Goal: Ask a question: Seek information or help from site administrators or community

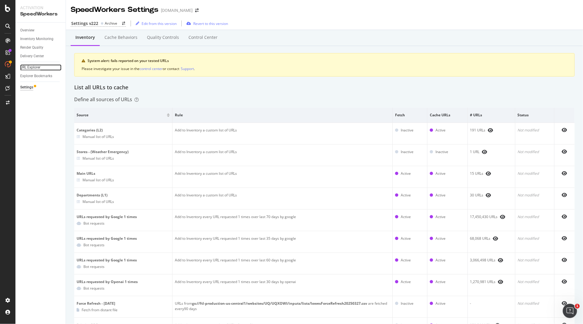
click at [35, 66] on div "URL Explorer" at bounding box center [30, 67] width 20 height 6
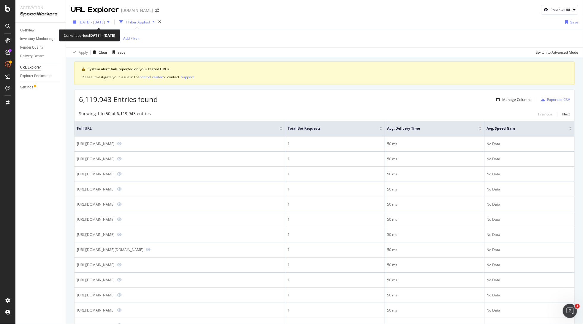
click at [105, 21] on span "2025 Jul. 16th - Aug. 12th" at bounding box center [92, 22] width 26 height 5
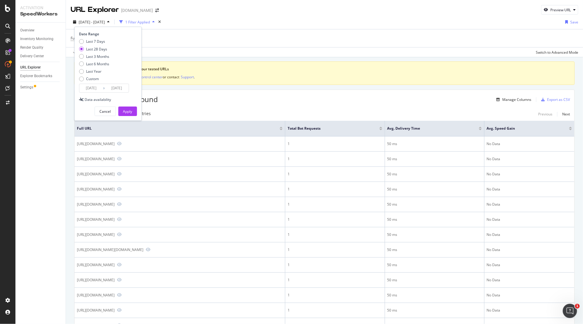
click at [87, 87] on input "2025/07/16" at bounding box center [91, 88] width 24 height 8
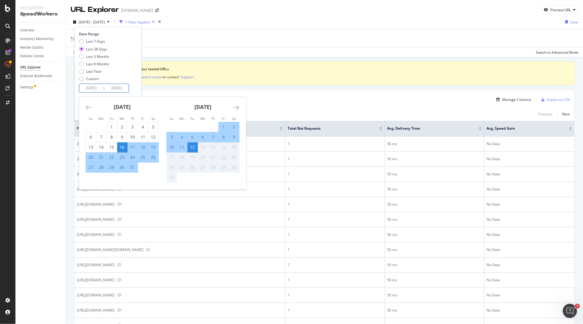
click at [195, 147] on div "12" at bounding box center [192, 147] width 10 height 6
type input "2025/08/12"
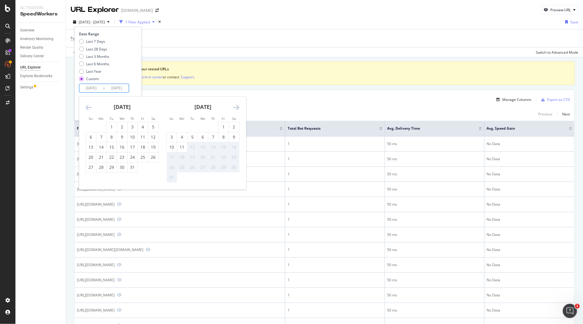
click at [117, 88] on input "2025/08/12" at bounding box center [117, 88] width 24 height 8
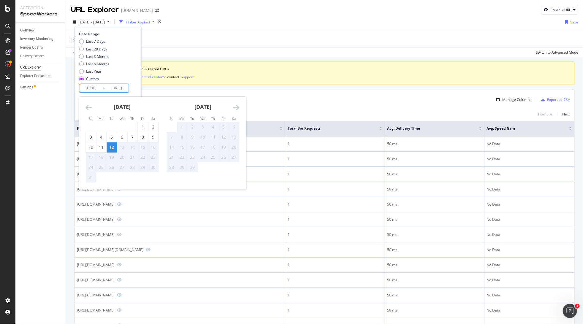
click at [113, 146] on div "12" at bounding box center [112, 147] width 10 height 6
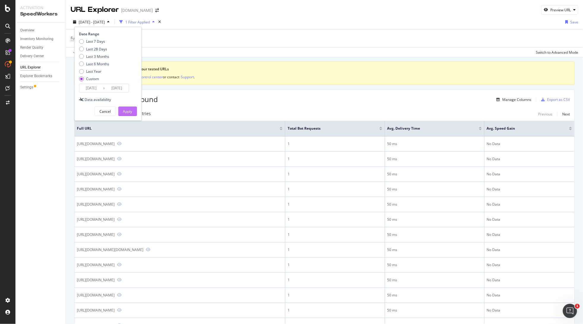
click at [127, 109] on div "Apply" at bounding box center [127, 111] width 9 height 5
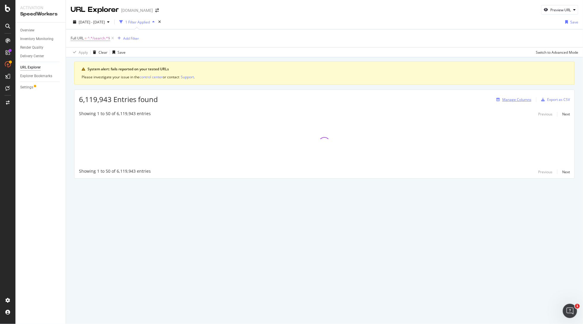
click at [511, 98] on div "Manage Columns" at bounding box center [516, 99] width 29 height 5
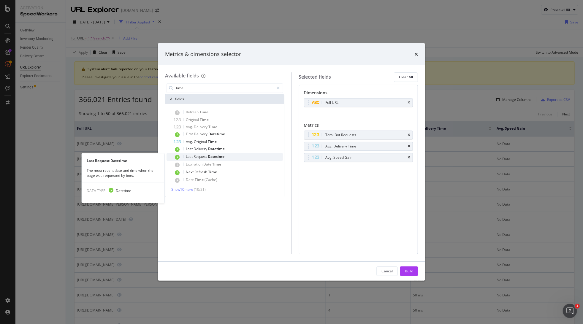
type input "time"
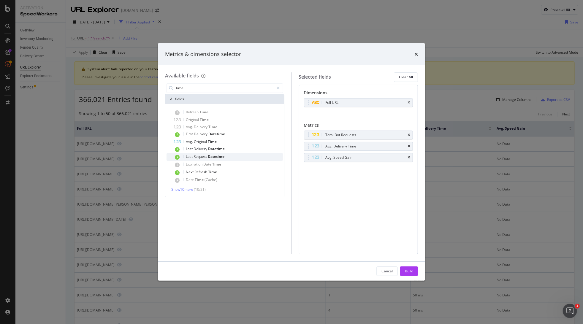
click at [209, 159] on span "Datetime" at bounding box center [216, 156] width 17 height 5
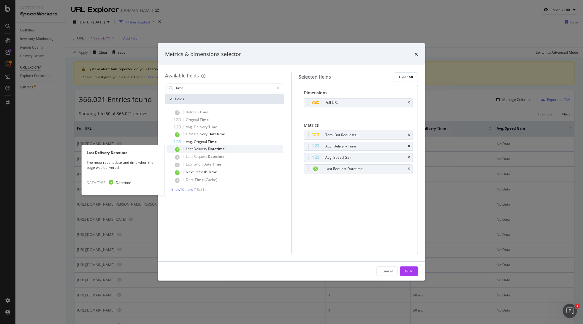
click at [209, 150] on span "Datetime" at bounding box center [216, 148] width 17 height 5
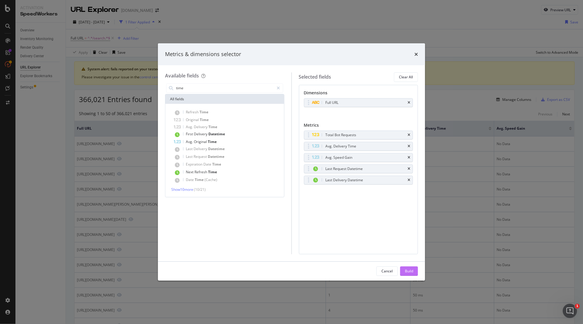
click at [405, 270] on div "Build" at bounding box center [409, 271] width 8 height 5
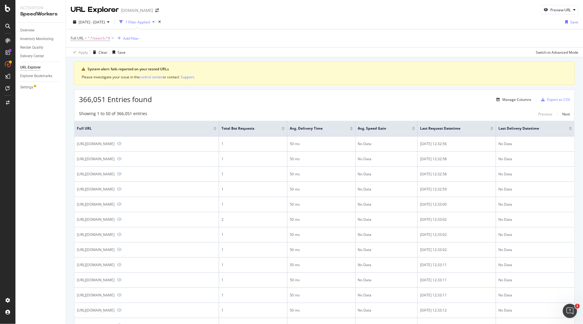
click at [493, 128] on div at bounding box center [491, 127] width 3 height 1
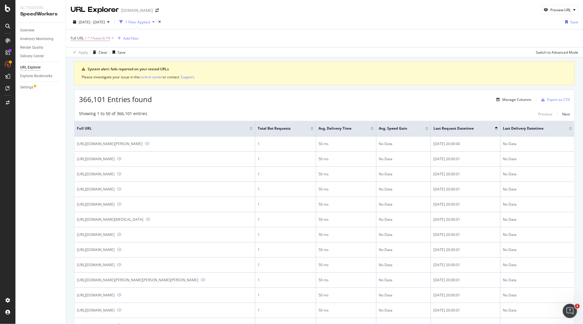
click at [497, 129] on div at bounding box center [496, 129] width 3 height 1
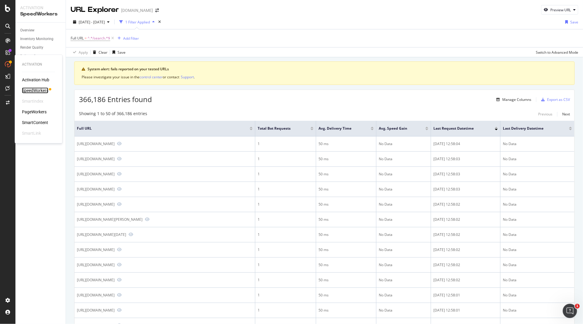
click at [34, 90] on div "SpeedWorkers" at bounding box center [35, 91] width 26 height 6
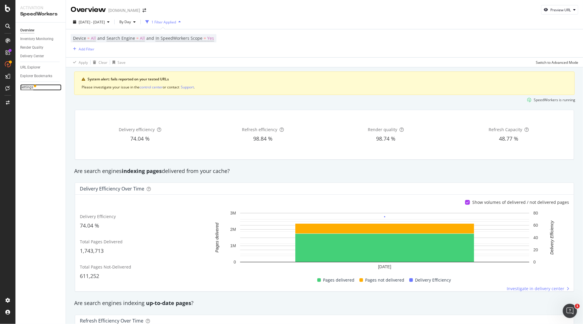
click at [28, 85] on div "Settings" at bounding box center [26, 87] width 13 height 6
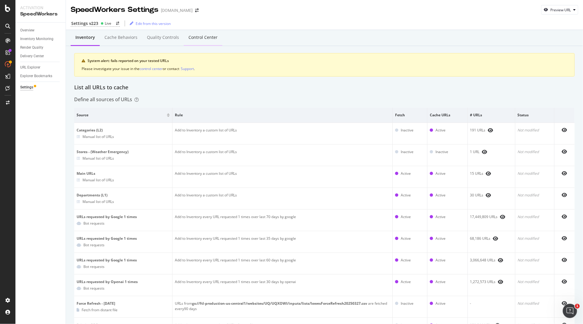
click at [193, 37] on div "Control Center" at bounding box center [202, 37] width 29 height 6
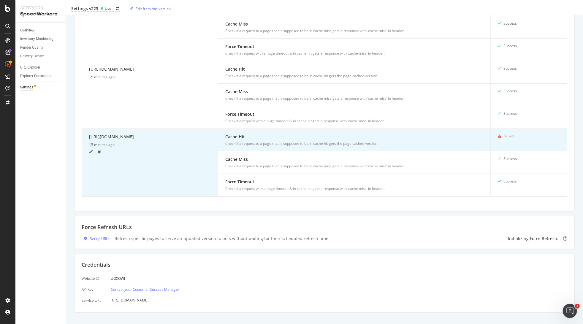
scroll to position [503, 0]
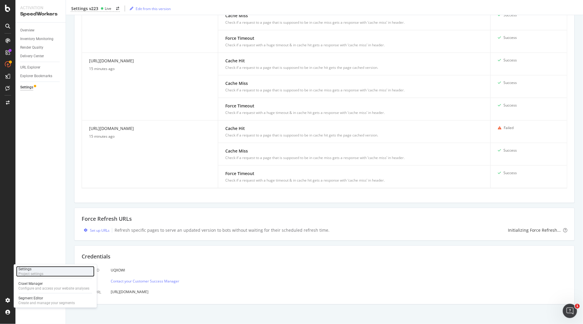
click at [42, 270] on div "Settings" at bounding box center [30, 269] width 25 height 5
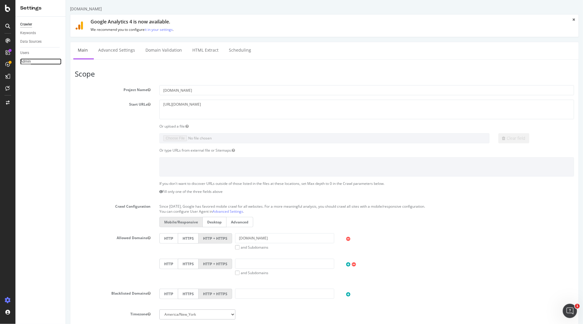
click at [26, 59] on div "Admin" at bounding box center [25, 61] width 11 height 6
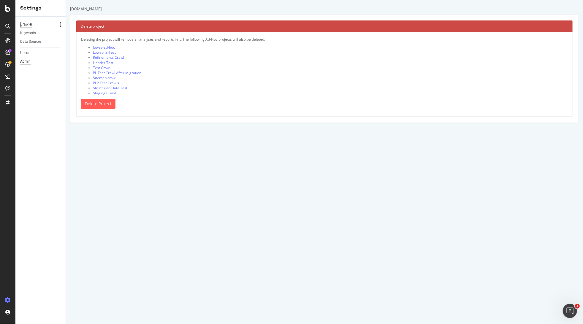
click at [29, 23] on div "Crawler" at bounding box center [26, 24] width 12 height 6
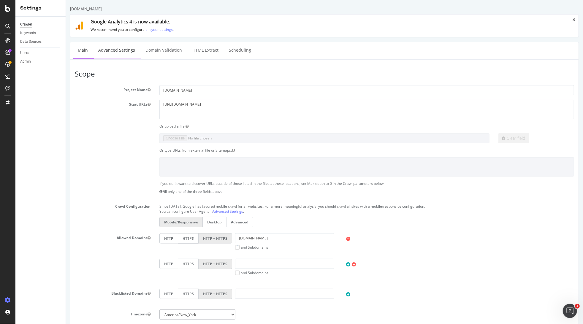
click at [116, 52] on link "Advanced Settings" at bounding box center [117, 50] width 46 height 16
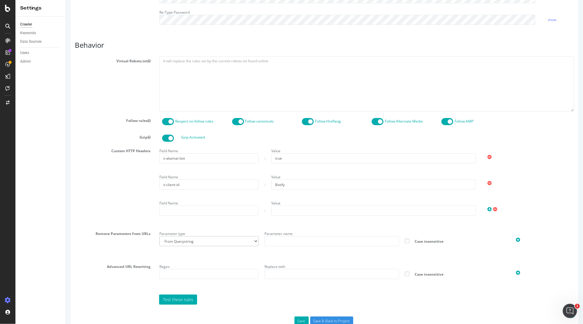
scroll to position [247, 0]
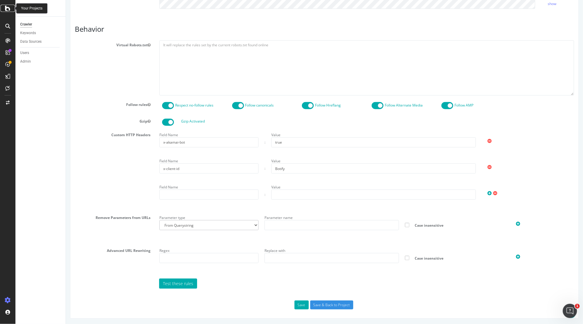
click at [3, 7] on div at bounding box center [8, 8] width 14 height 7
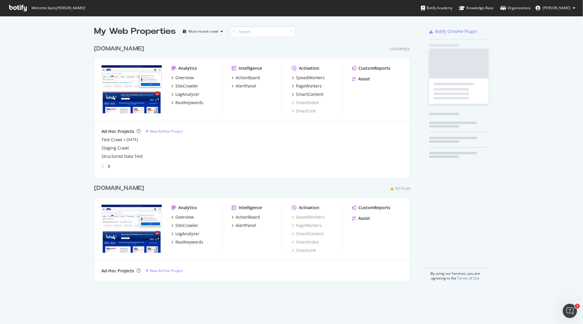
scroll to position [319, 573]
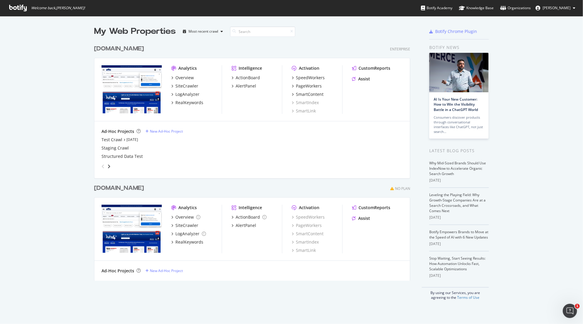
click at [126, 49] on div "[DOMAIN_NAME]" at bounding box center [119, 49] width 50 height 9
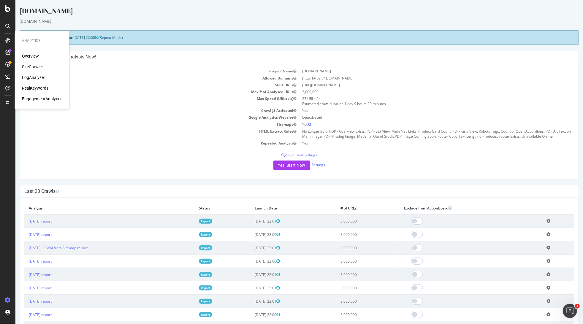
click at [26, 56] on div "Overview" at bounding box center [30, 56] width 17 height 6
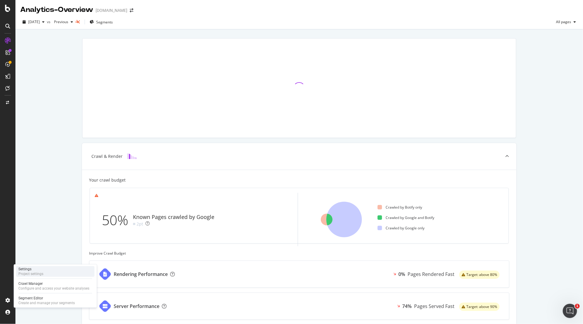
click at [29, 271] on div "Settings" at bounding box center [30, 269] width 25 height 5
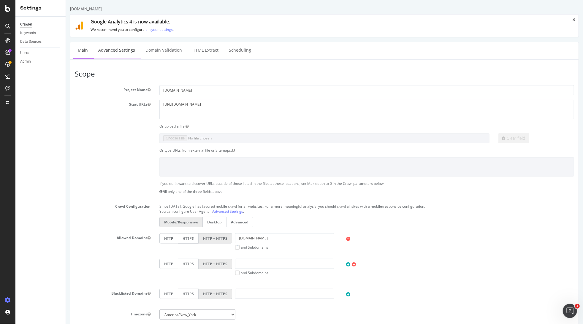
click at [118, 53] on link "Advanced Settings" at bounding box center [117, 50] width 46 height 16
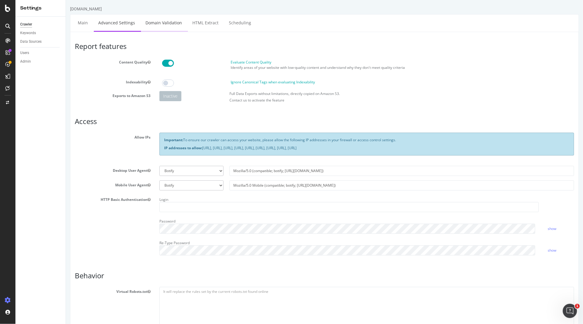
click at [167, 23] on link "Domain Validation" at bounding box center [163, 23] width 45 height 16
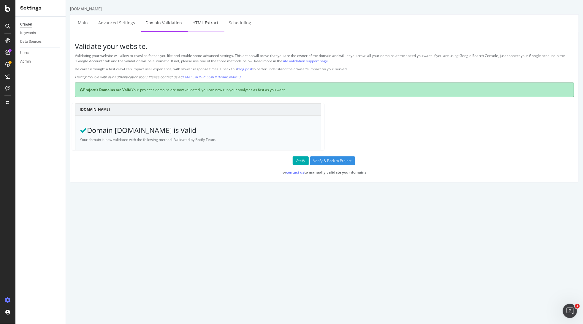
click at [206, 25] on link "HTML Extract" at bounding box center [205, 23] width 35 height 16
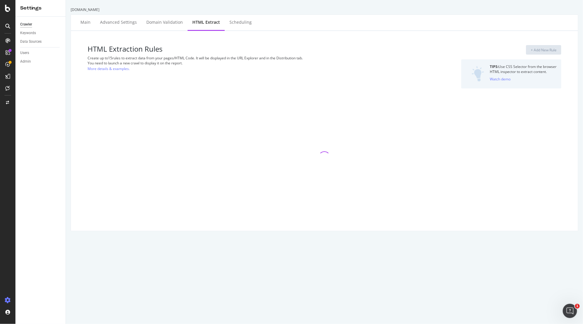
select select "exist"
select select "count"
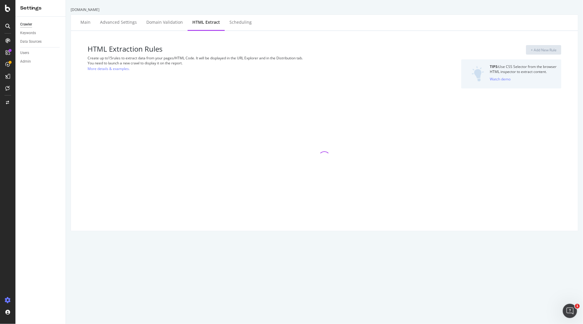
select select "exist"
select select "count"
select select "exist"
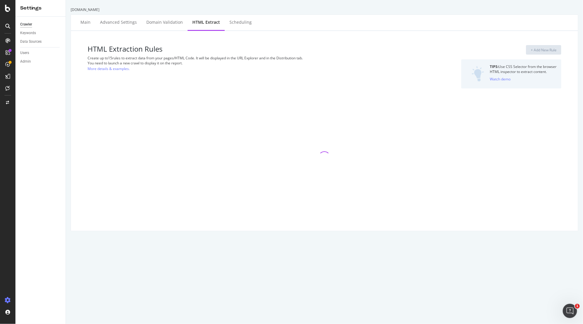
select select "exist"
select select "html.length"
select select "exist"
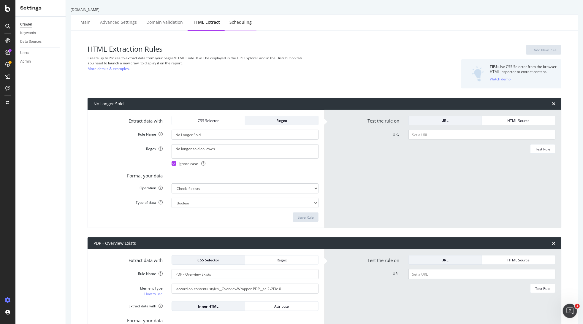
click at [239, 23] on div "Scheduling" at bounding box center [240, 22] width 22 height 6
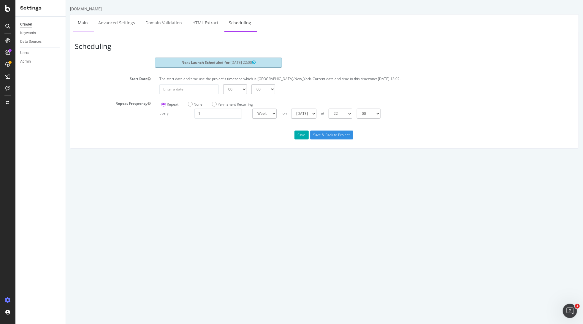
click at [84, 23] on link "Main" at bounding box center [82, 23] width 19 height 16
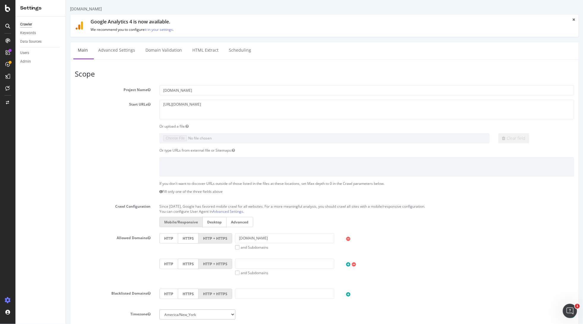
scroll to position [176, 0]
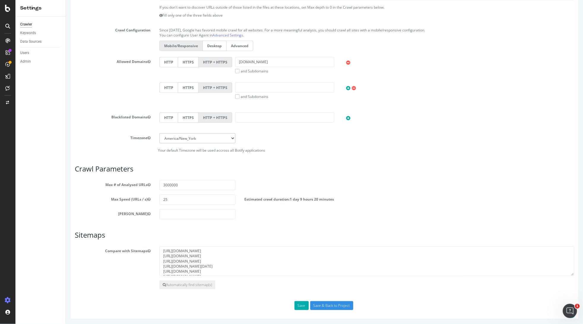
click at [106, 23] on section "Project Name www.lowes.com Start URLs https://www.lowes.com/ Or upload a file: …" at bounding box center [324, 31] width 499 height 244
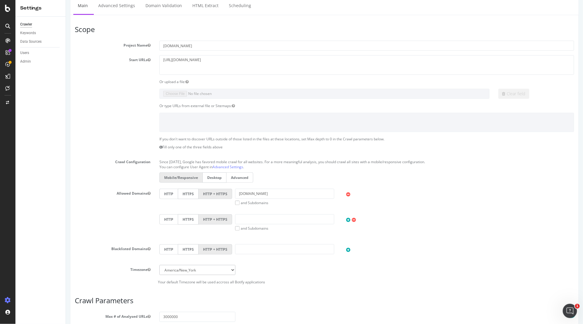
scroll to position [0, 0]
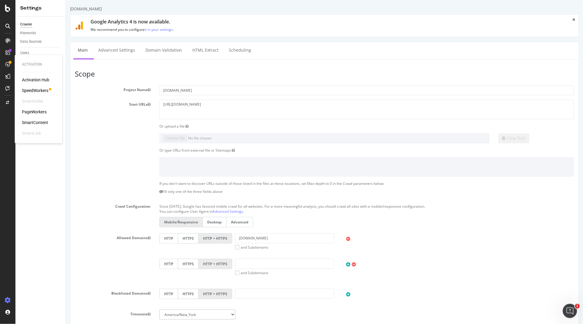
click at [38, 91] on div "SpeedWorkers" at bounding box center [35, 91] width 26 height 6
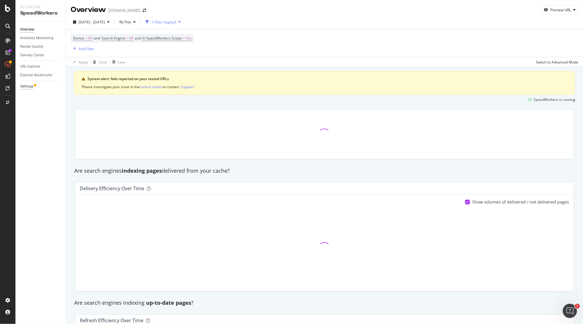
click at [30, 84] on div "Settings" at bounding box center [26, 86] width 13 height 6
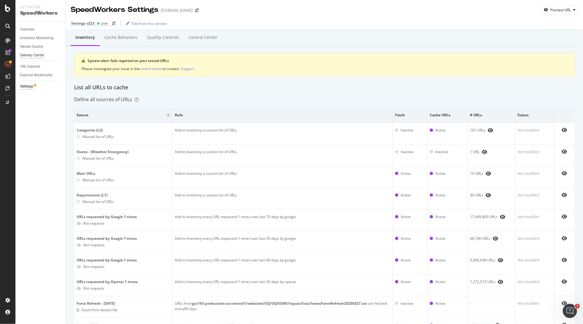
click at [33, 55] on div "Delivery Center" at bounding box center [32, 55] width 24 height 6
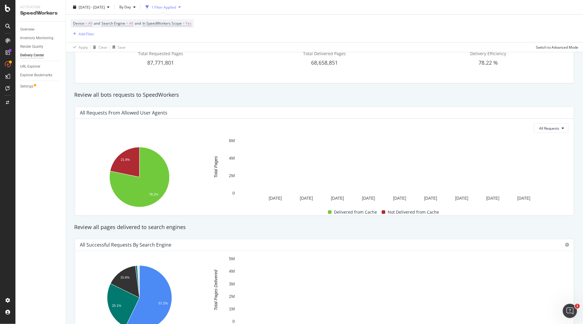
scroll to position [485, 0]
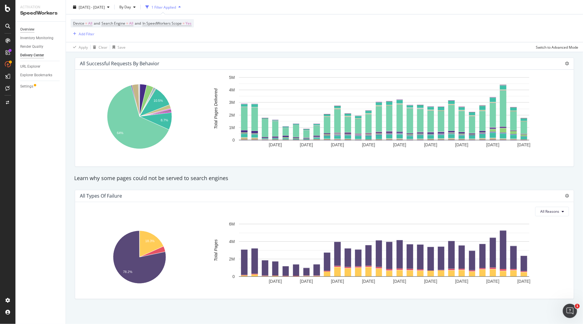
click at [32, 31] on div "Overview" at bounding box center [27, 29] width 14 height 6
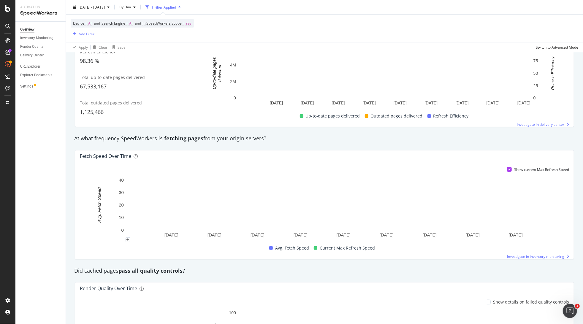
scroll to position [389, 0]
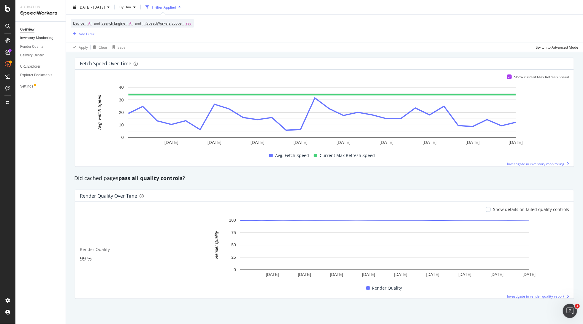
click at [42, 37] on div "Inventory Monitoring" at bounding box center [36, 38] width 33 height 6
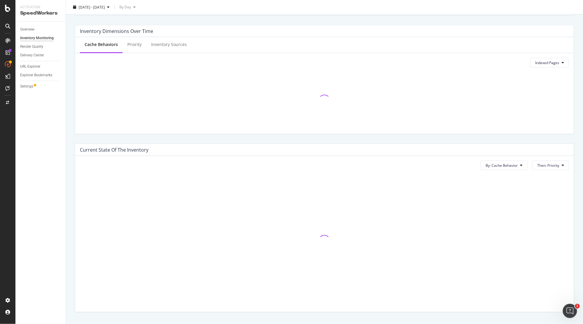
scroll to position [211, 0]
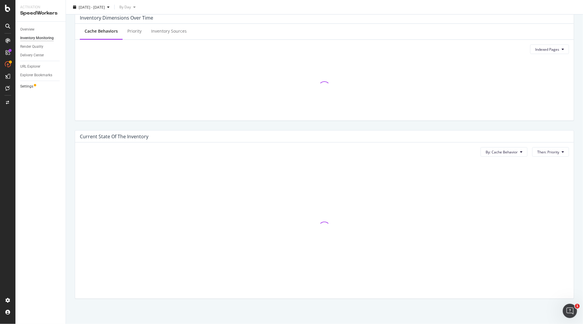
click at [38, 45] on div "Render Quality" at bounding box center [31, 47] width 23 height 6
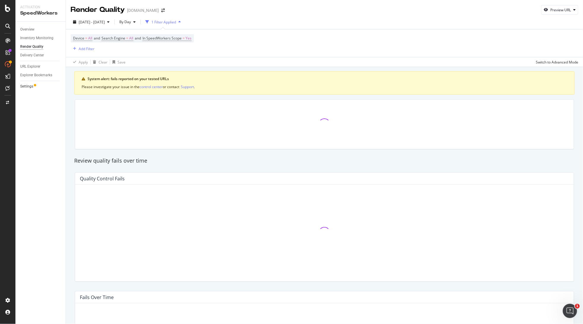
click at [33, 86] on link "Settings" at bounding box center [40, 86] width 41 height 6
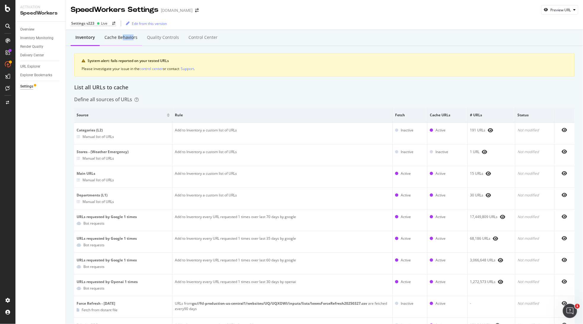
drag, startPoint x: 123, startPoint y: 36, endPoint x: 131, endPoint y: 38, distance: 8.9
click at [131, 38] on div "Cache behaviors" at bounding box center [120, 37] width 33 height 6
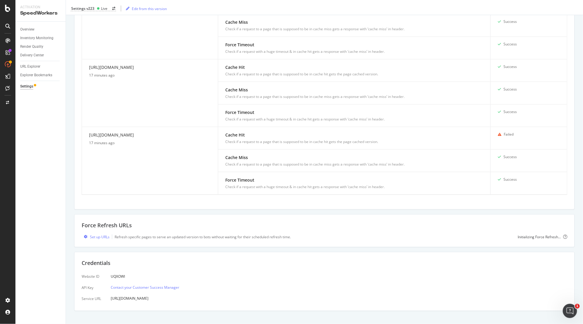
scroll to position [501, 0]
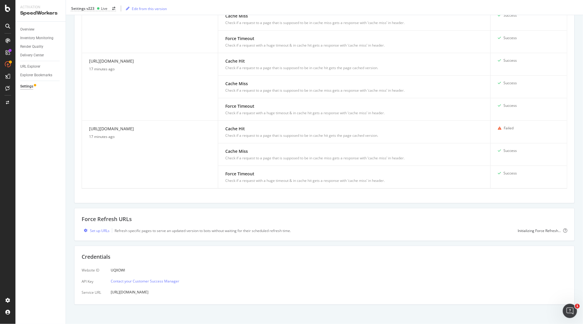
click at [568, 308] on icon "Open Intercom Messenger" at bounding box center [570, 311] width 10 height 10
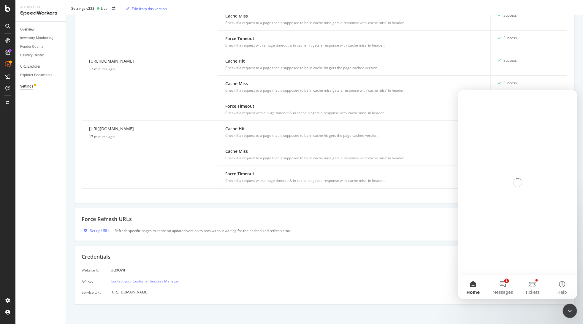
scroll to position [0, 0]
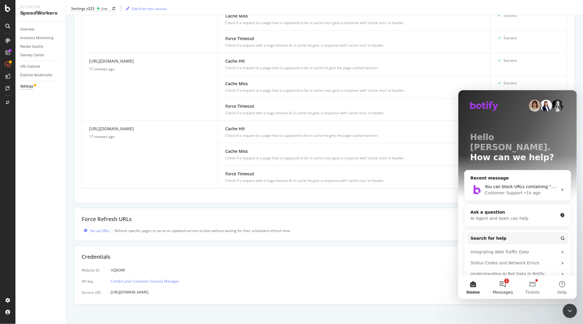
click at [506, 286] on button "1 Messages" at bounding box center [503, 287] width 30 height 24
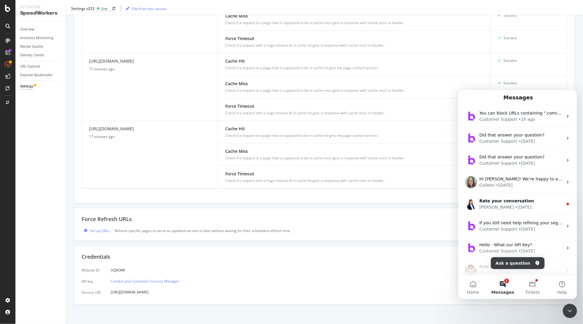
click at [500, 290] on span "Messages" at bounding box center [502, 292] width 23 height 4
click at [505, 286] on button "1 Messages" at bounding box center [503, 287] width 30 height 24
click at [516, 264] on button "Ask a question" at bounding box center [518, 263] width 54 height 12
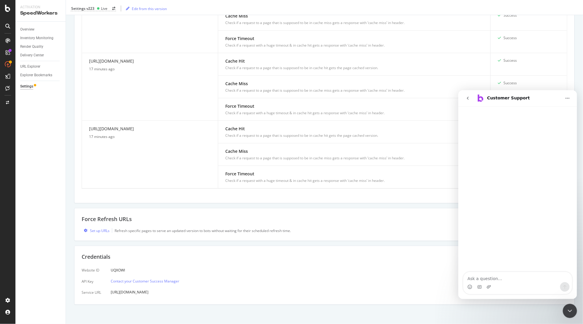
click at [483, 281] on textarea "Ask a question…" at bounding box center [517, 277] width 109 height 10
type textarea "How is SpeedWorkers crawling stopped"
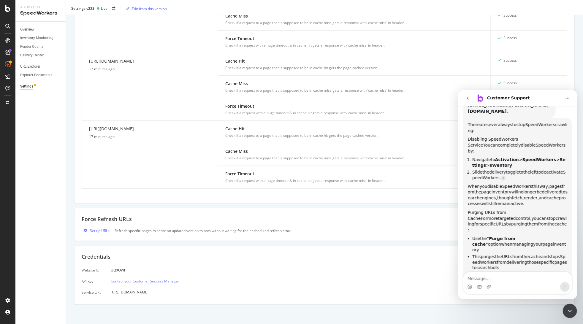
scroll to position [75, 0]
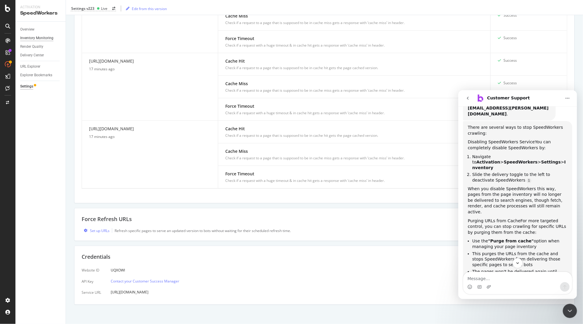
drag, startPoint x: 53, startPoint y: 69, endPoint x: 31, endPoint y: 38, distance: 38.5
click at [31, 38] on div "Inventory Monitoring" at bounding box center [36, 38] width 33 height 6
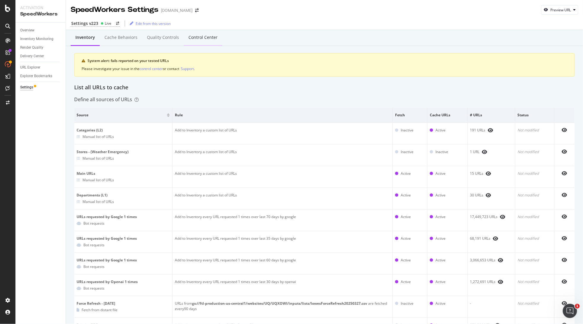
click at [201, 37] on div "Control Center" at bounding box center [202, 37] width 29 height 6
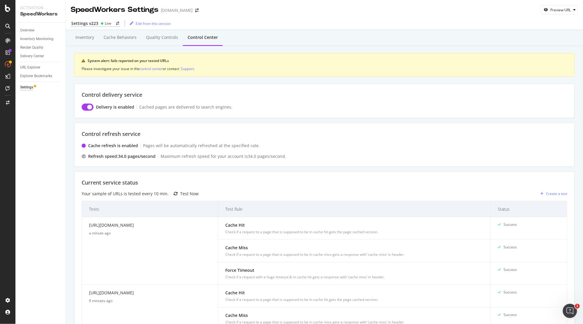
click at [568, 309] on icon "Open Intercom Messenger" at bounding box center [570, 311] width 10 height 10
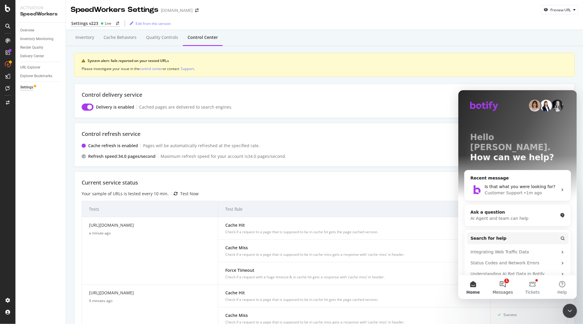
click at [505, 283] on button "1 Messages" at bounding box center [503, 287] width 30 height 24
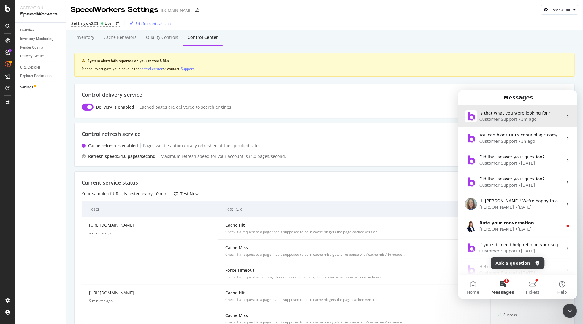
click at [535, 115] on div "Is that what you were looking for?" at bounding box center [521, 113] width 84 height 6
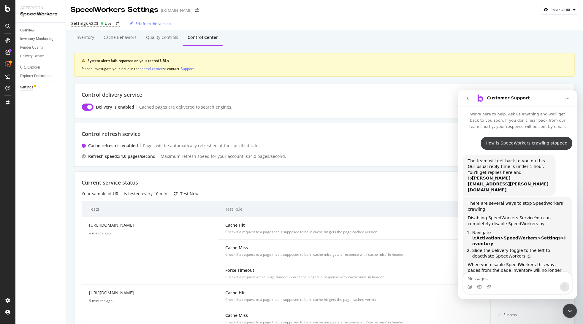
scroll to position [30, 0]
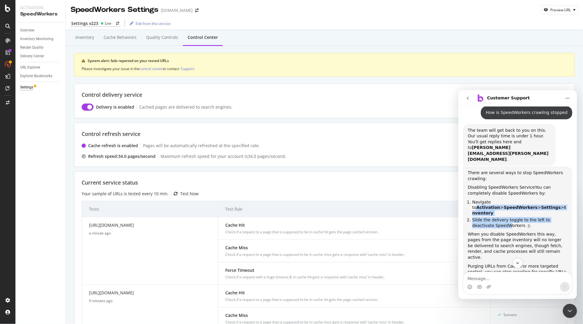
drag, startPoint x: 495, startPoint y: 190, endPoint x: 487, endPoint y: 207, distance: 18.2
click at [487, 207] on ol "Navigate to Activation > SpeedWorkers > Settings > Inventory Slide the delivery…" at bounding box center [518, 213] width 100 height 29
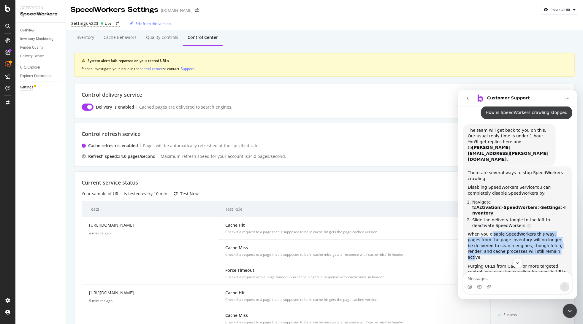
drag, startPoint x: 489, startPoint y: 215, endPoint x: 522, endPoint y: 236, distance: 38.8
click at [522, 236] on div "When you disable SpeedWorkers this way, pages from the page inventory will no l…" at bounding box center [518, 245] width 100 height 29
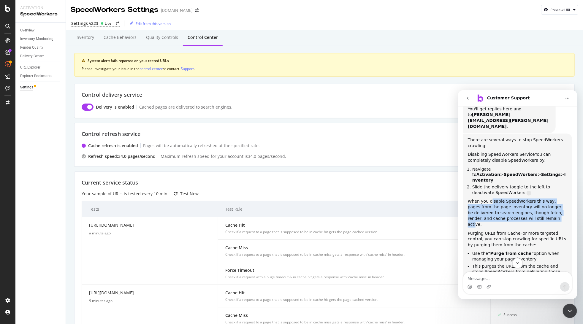
drag, startPoint x: 476, startPoint y: 211, endPoint x: 528, endPoint y: 221, distance: 53.2
click at [528, 230] on div "Purging URLs from Cache For more targeted control, you can stop crawling for sp…" at bounding box center [518, 239] width 100 height 18
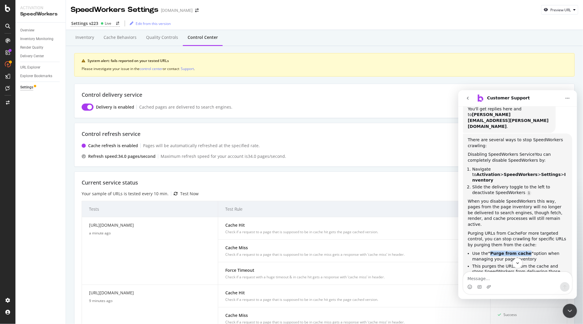
drag, startPoint x: 521, startPoint y: 230, endPoint x: 489, endPoint y: 231, distance: 32.1
click at [489, 251] on b ""Purge from cache"" at bounding box center [511, 253] width 46 height 5
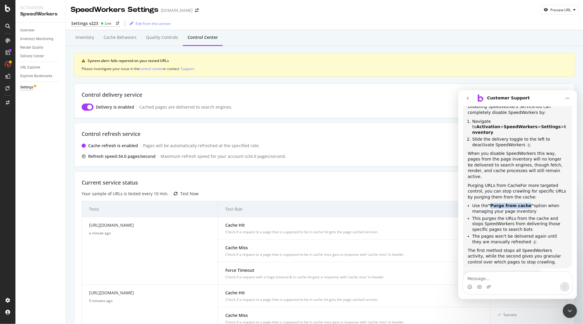
copy b "Purge from cache"
click at [500, 276] on textarea "Message…" at bounding box center [517, 277] width 109 height 10
type textarea "How do I purge from cache URLs tha match a string"
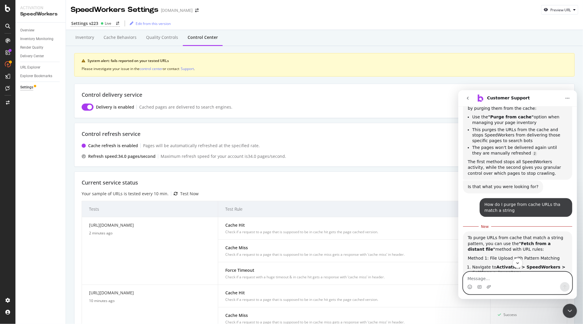
scroll to position [233, 0]
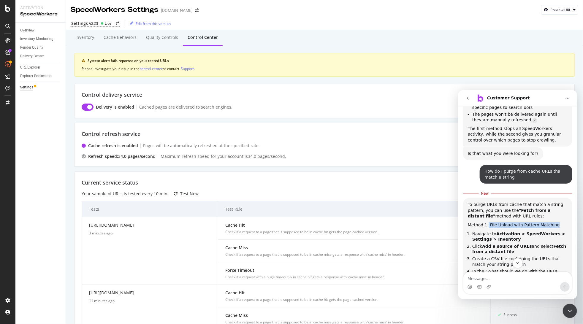
drag, startPoint x: 487, startPoint y: 203, endPoint x: 549, endPoint y: 200, distance: 62.1
click at [549, 222] on span "Method 1: File Upload with Pattern Matching" at bounding box center [514, 224] width 92 height 5
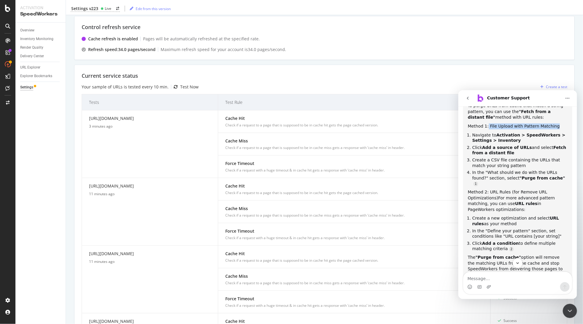
scroll to position [0, 0]
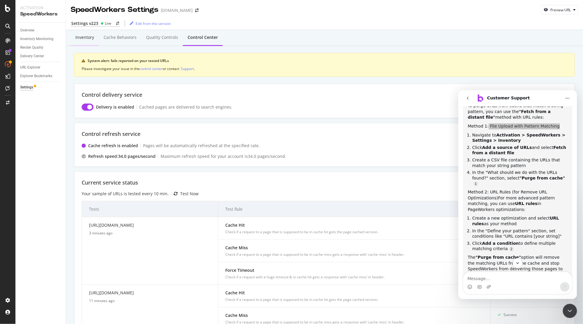
click at [81, 37] on div "Inventory" at bounding box center [84, 37] width 19 height 6
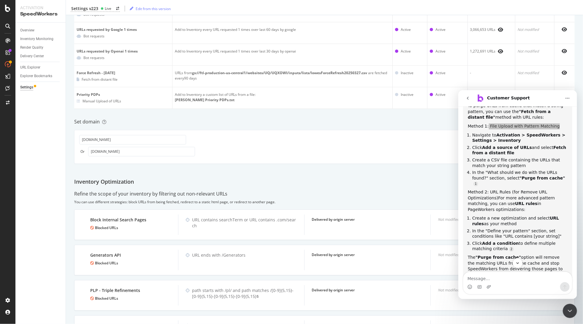
scroll to position [66, 0]
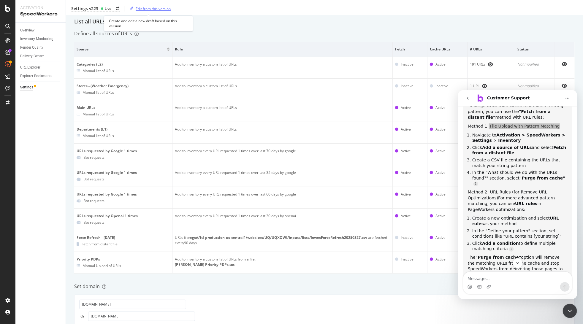
click at [144, 11] on div "Edit from this version" at bounding box center [148, 8] width 43 height 9
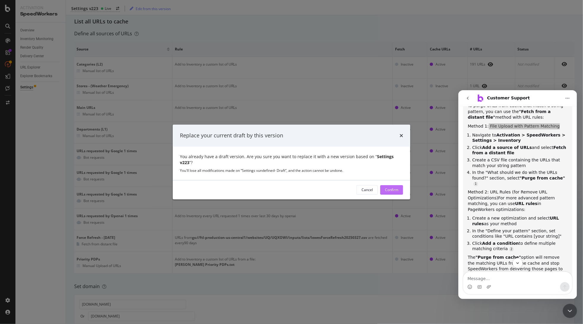
click at [390, 187] on div "Confirm" at bounding box center [391, 189] width 13 height 5
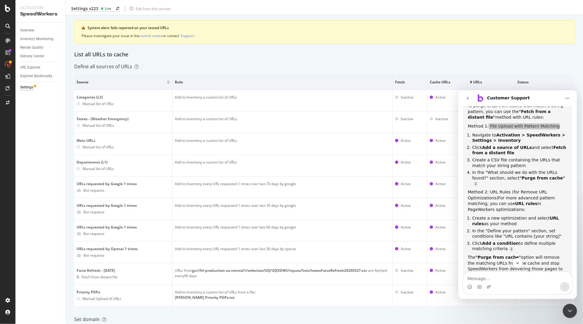
scroll to position [0, 0]
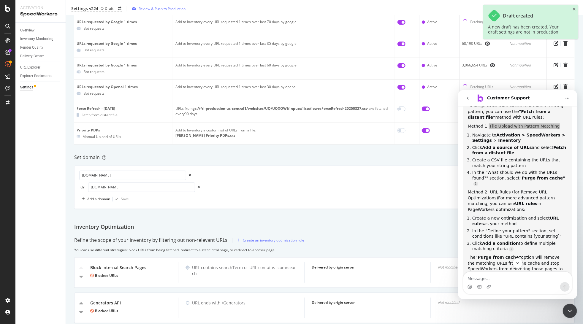
scroll to position [297, 0]
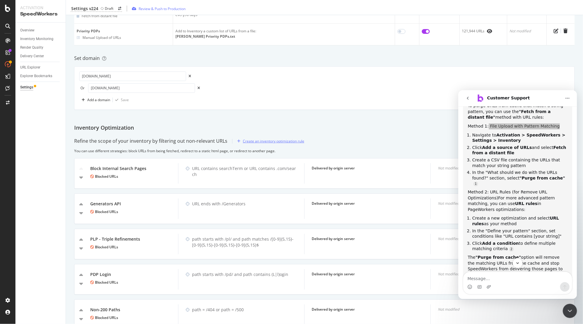
click at [269, 142] on div "Create an inventory optimization rule" at bounding box center [273, 141] width 61 height 5
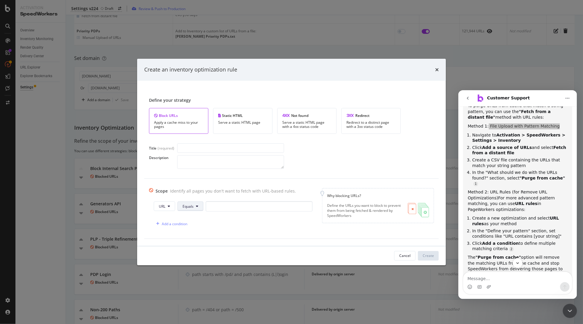
click at [190, 207] on span "Equals" at bounding box center [188, 206] width 11 height 5
click at [190, 206] on span "Equals" at bounding box center [188, 206] width 11 height 5
click at [406, 253] on div "Cancel" at bounding box center [404, 255] width 11 height 5
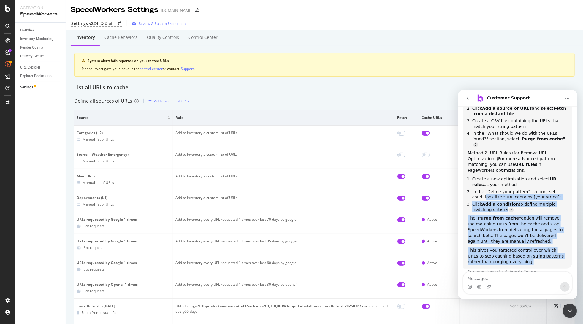
scroll to position [338, 0]
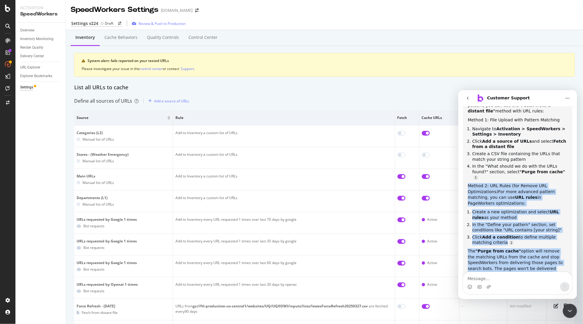
drag, startPoint x: 509, startPoint y: 234, endPoint x: 468, endPoint y: 160, distance: 85.2
click at [468, 160] on div "To purge URLs from cache that match a string pattern, you can use the "Fetch fr…" at bounding box center [518, 196] width 100 height 201
copy div "Method 2: URL Rules (for Remove URL Optimizations) For more advanced pattern ma…"
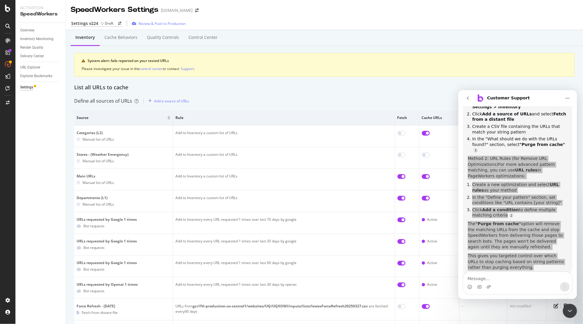
click at [254, 89] on div "List all URLs to cache" at bounding box center [324, 88] width 500 height 8
click at [27, 87] on div "Settings" at bounding box center [26, 87] width 13 height 6
click at [119, 23] on icon "arrow-right-arrow-left" at bounding box center [119, 24] width 3 height 4
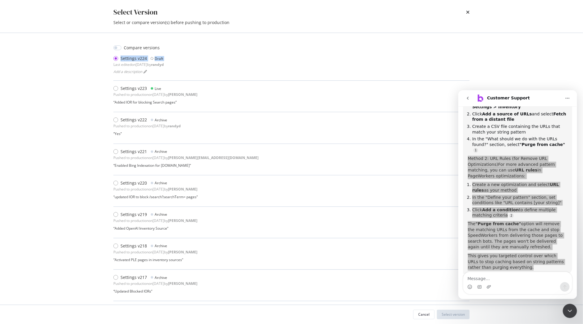
drag, startPoint x: 438, startPoint y: 65, endPoint x: 83, endPoint y: 62, distance: 355.0
click at [83, 62] on div "Select Version Select or compare version(s) before pushing to production Compar…" at bounding box center [291, 162] width 583 height 324
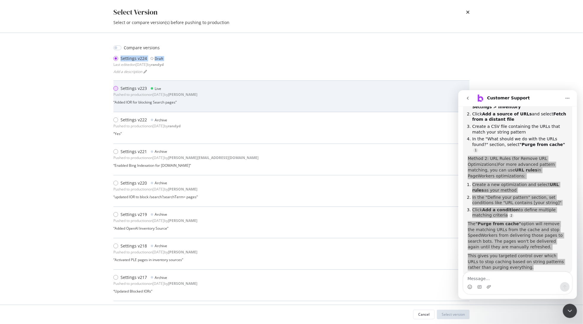
click at [119, 89] on div "modal" at bounding box center [116, 88] width 7 height 6
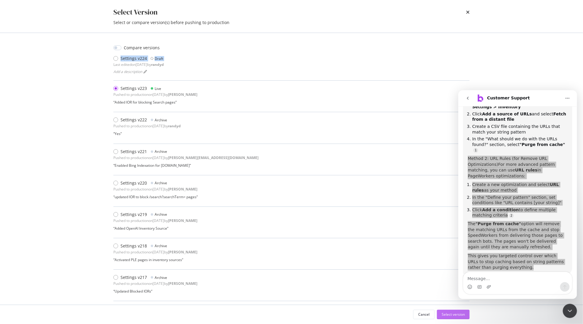
click at [450, 313] on div "Select version" at bounding box center [453, 314] width 23 height 5
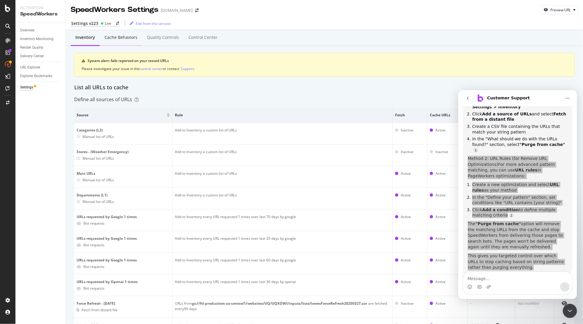
click at [119, 38] on div "Cache behaviors" at bounding box center [120, 37] width 33 height 6
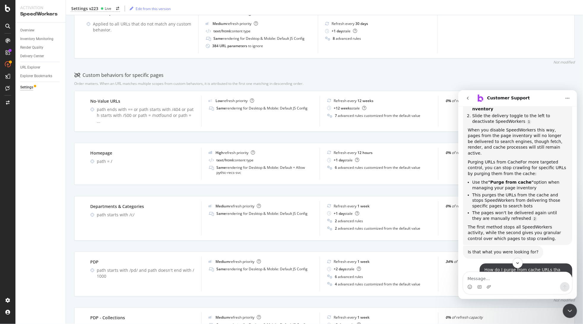
scroll to position [101, 0]
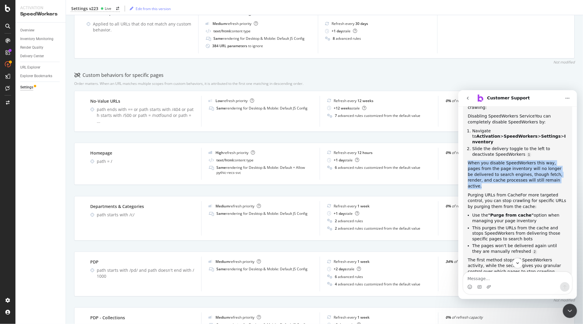
drag, startPoint x: 536, startPoint y: 163, endPoint x: 466, endPoint y: 147, distance: 71.3
click at [466, 147] on div "There are several ways to stop SpeedWorkers crawling: Disabling SpeedWorkers Se…" at bounding box center [517, 186] width 109 height 183
copy div "When you disable SpeedWorkers this way, pages from the page inventory will no l…"
